Goal: Task Accomplishment & Management: Complete application form

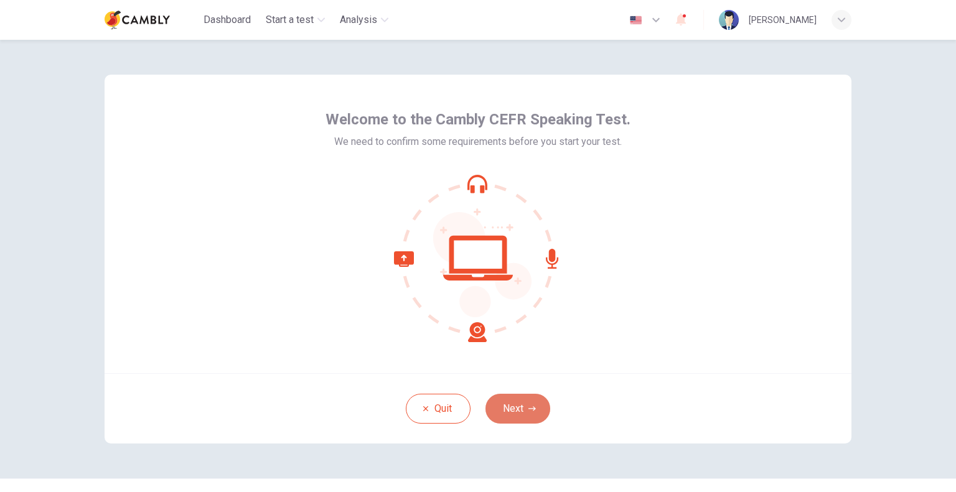
click at [511, 402] on button "Next" at bounding box center [517, 409] width 65 height 30
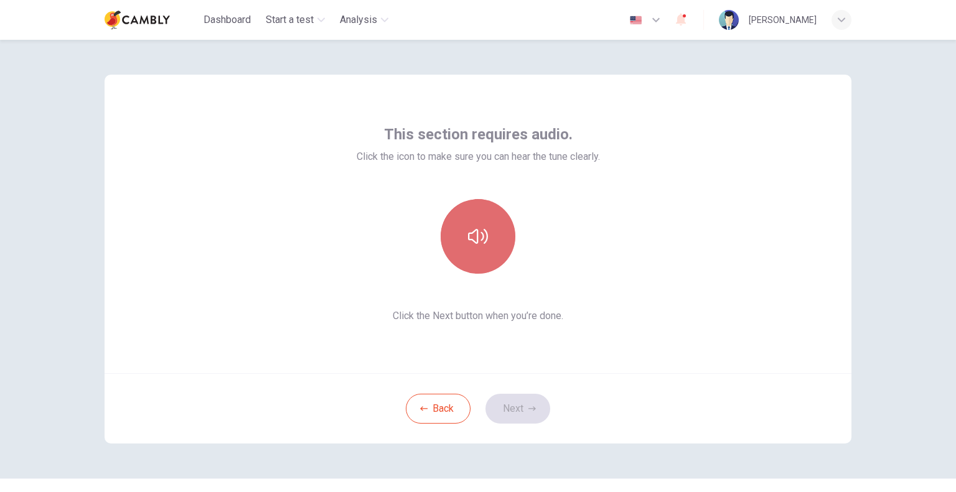
click at [470, 264] on button "button" at bounding box center [478, 236] width 75 height 75
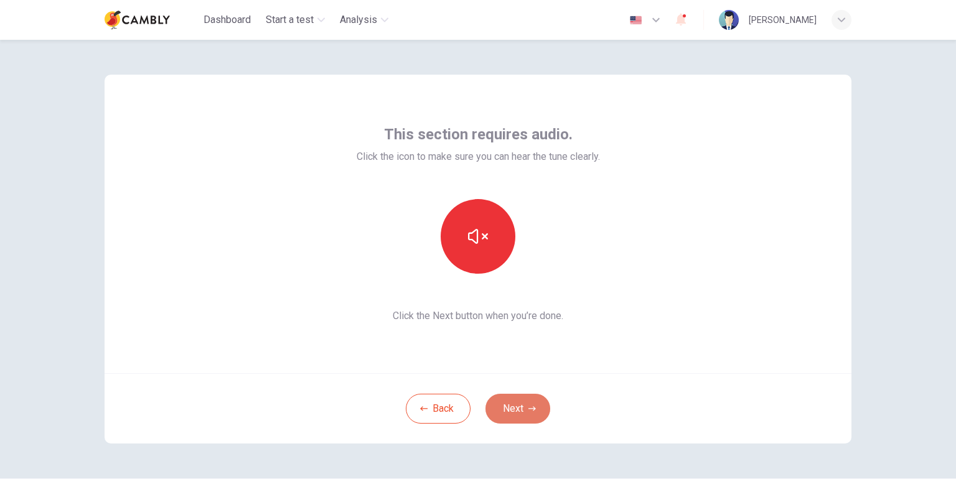
click at [514, 404] on button "Next" at bounding box center [517, 409] width 65 height 30
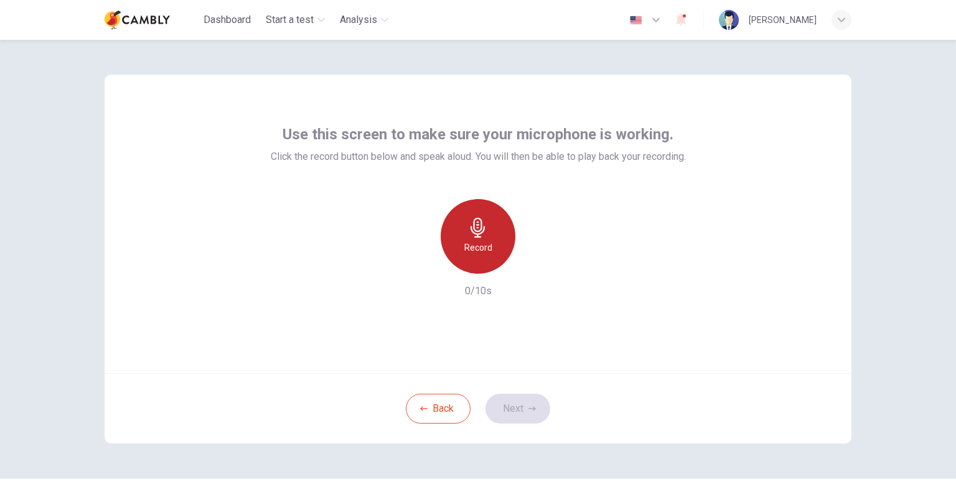
click at [475, 250] on h6 "Record" at bounding box center [478, 247] width 28 height 15
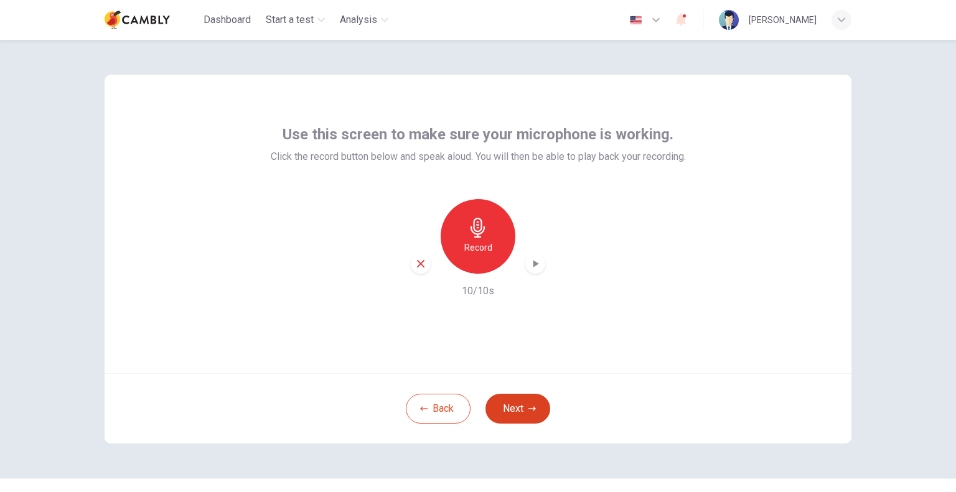
click at [523, 408] on button "Next" at bounding box center [517, 409] width 65 height 30
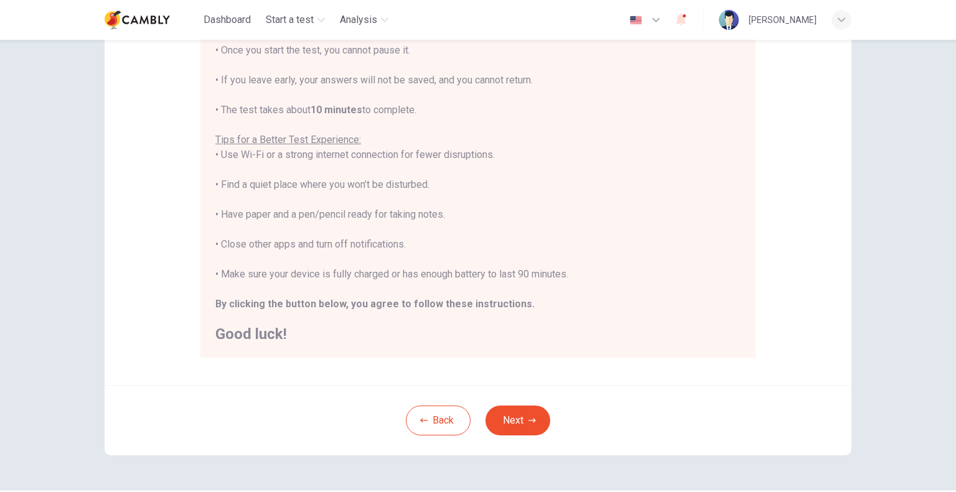
scroll to position [161, 0]
click at [511, 415] on button "Next" at bounding box center [517, 421] width 65 height 30
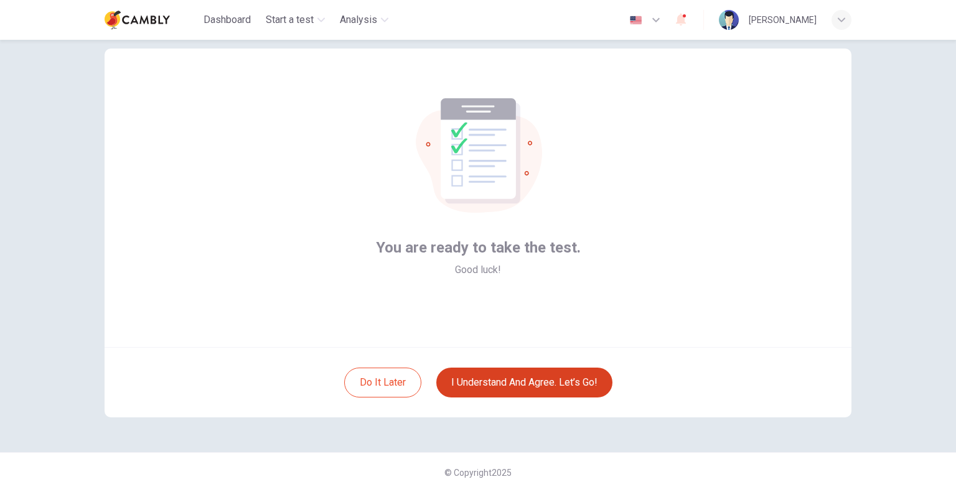
scroll to position [26, 0]
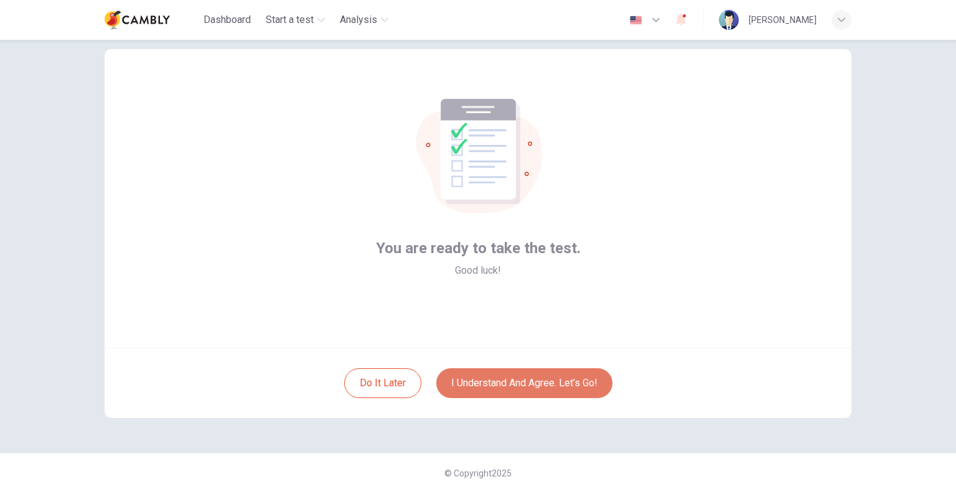
click at [495, 381] on button "I understand and agree. Let’s go!" at bounding box center [524, 383] width 176 height 30
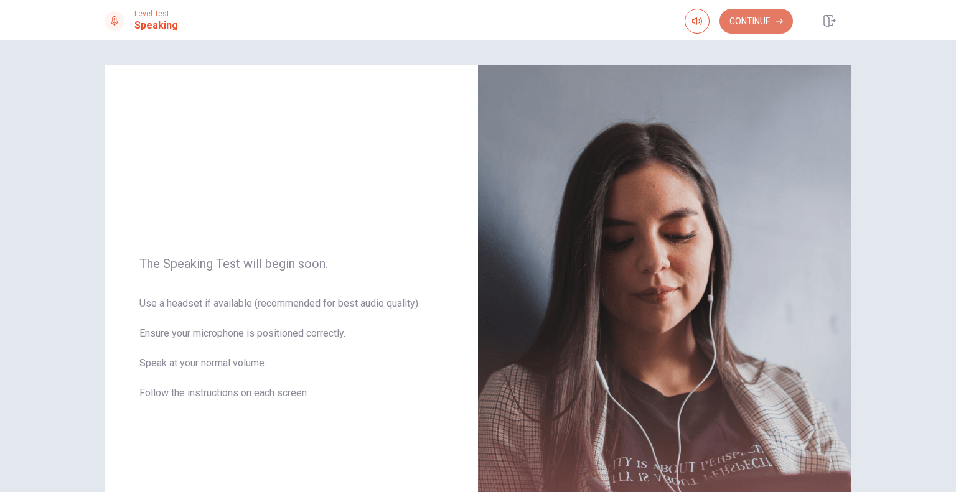
click at [755, 21] on button "Continue" at bounding box center [755, 21] width 73 height 25
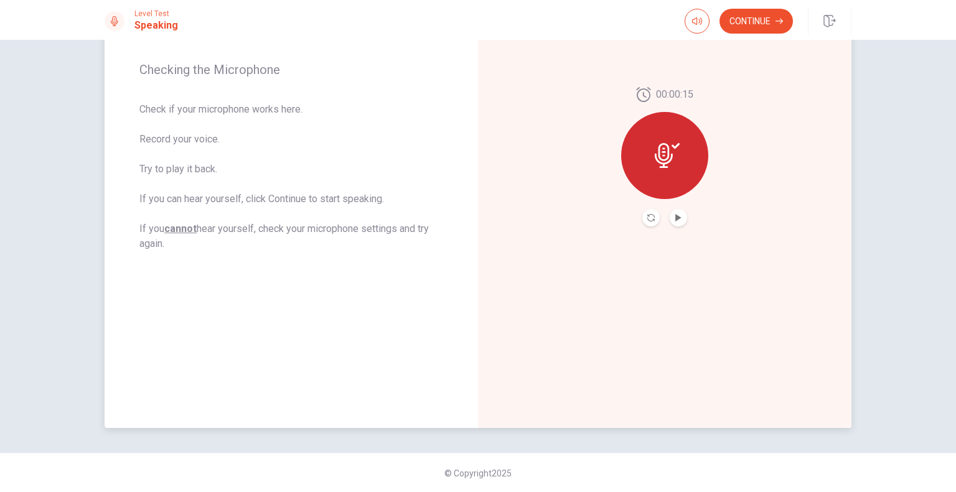
scroll to position [179, 0]
click at [732, 26] on button "Continue" at bounding box center [755, 21] width 73 height 25
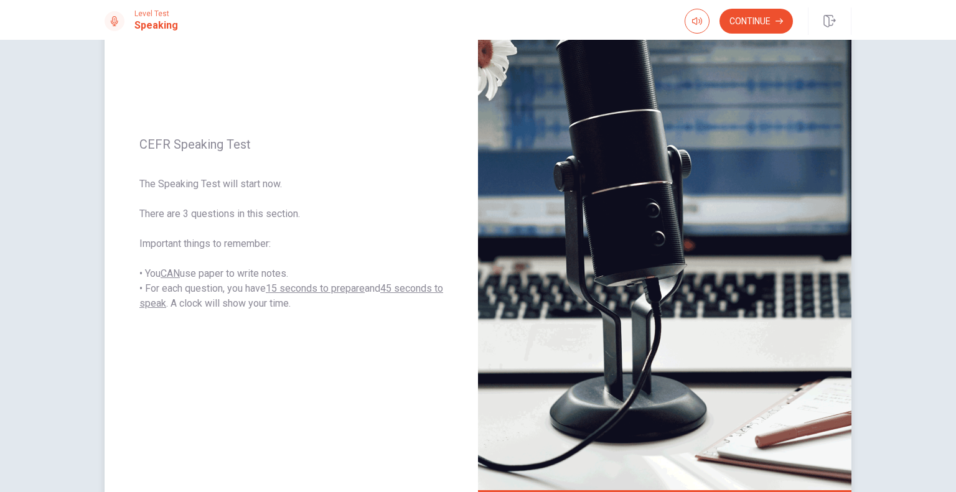
scroll to position [111, 0]
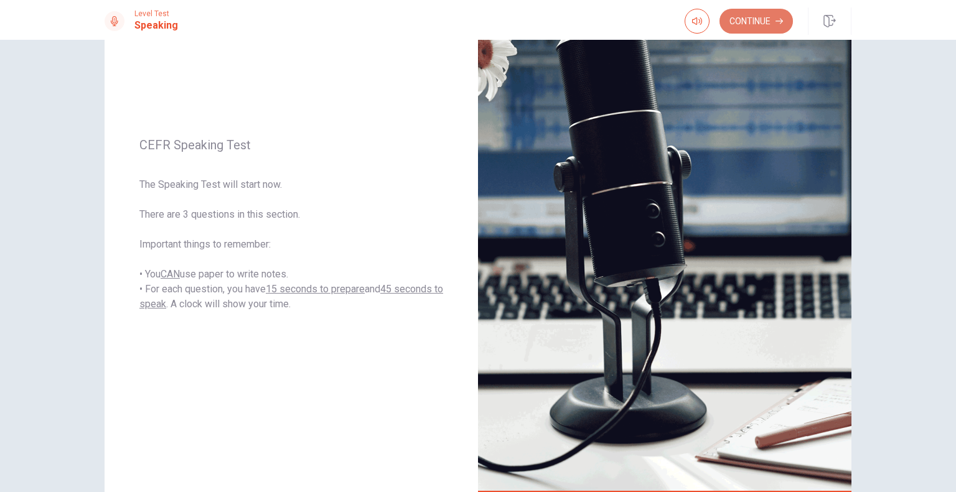
click at [751, 17] on button "Continue" at bounding box center [755, 21] width 73 height 25
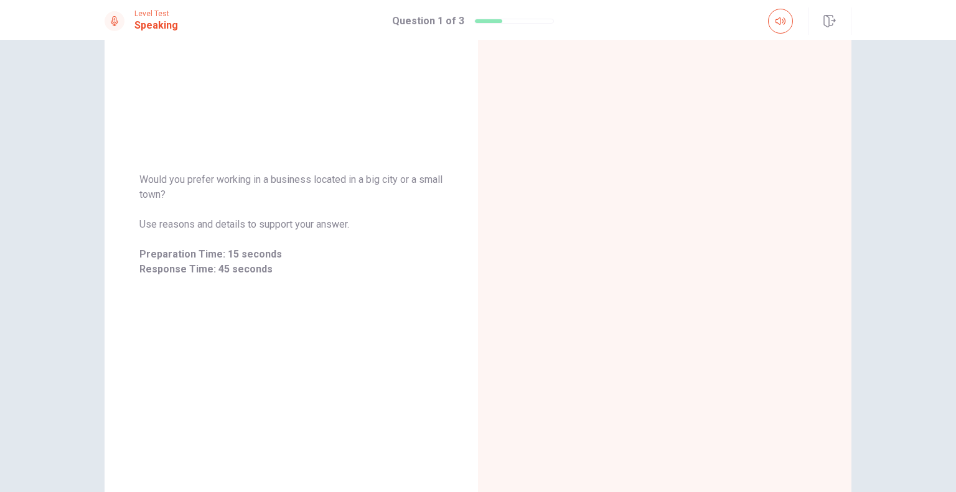
click at [174, 180] on span "Would you prefer working in a business located in a big city or a small town?" at bounding box center [291, 187] width 304 height 30
drag, startPoint x: 139, startPoint y: 179, endPoint x: 317, endPoint y: 214, distance: 181.4
click at [317, 214] on div "Would you prefer working in a business located in a big city or a small town? U…" at bounding box center [291, 224] width 304 height 105
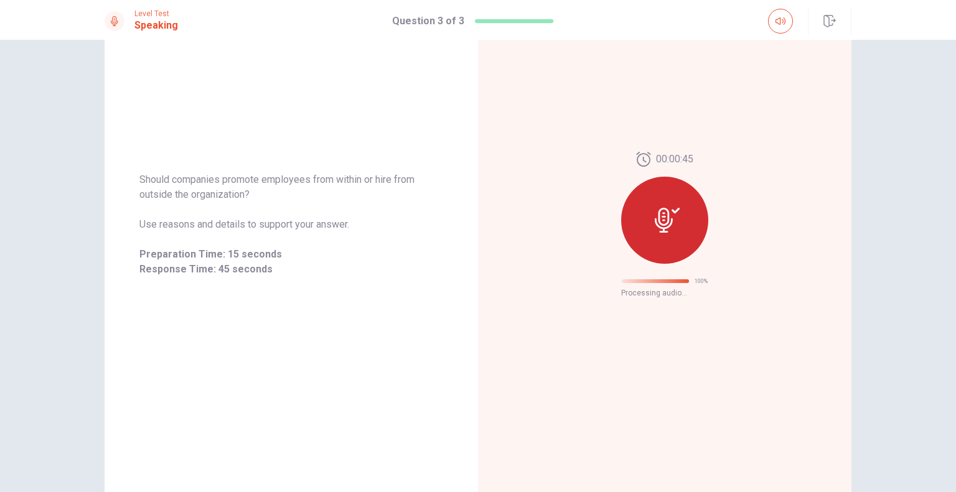
scroll to position [0, 0]
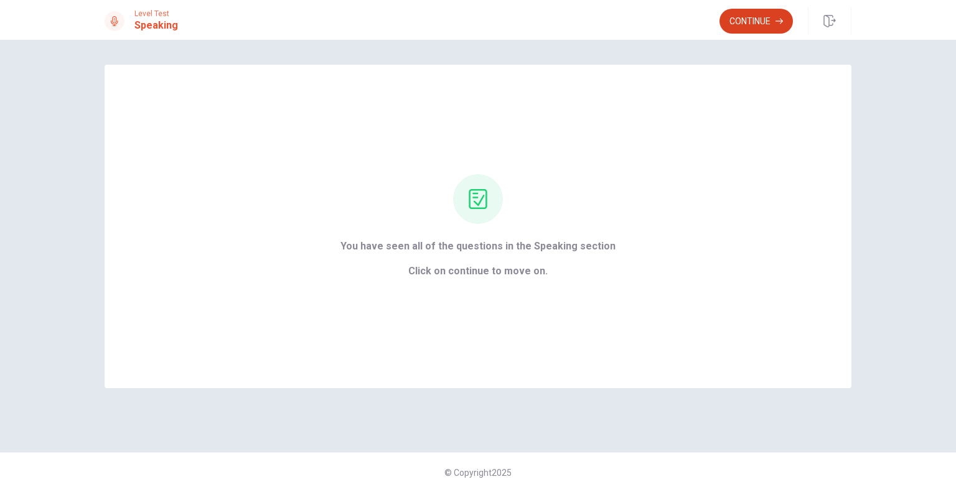
click at [744, 24] on button "Continue" at bounding box center [755, 21] width 73 height 25
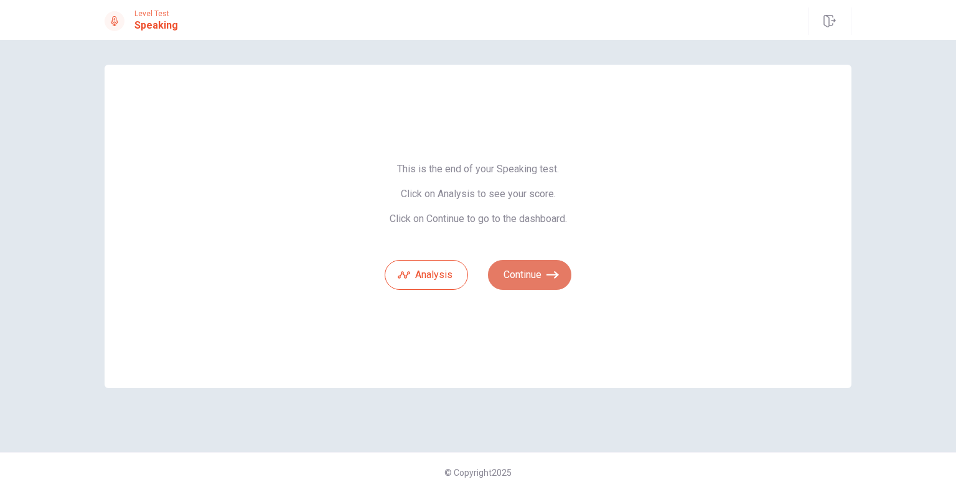
click at [543, 273] on button "Continue" at bounding box center [529, 275] width 83 height 30
